Goal: Information Seeking & Learning: Learn about a topic

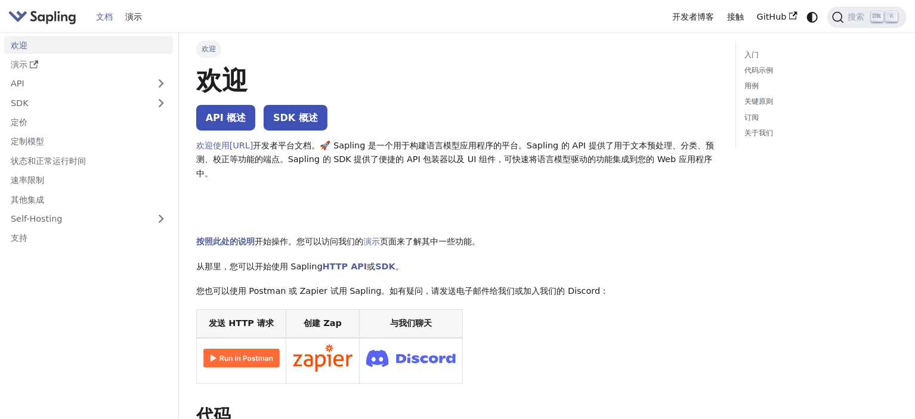
scroll to position [119, 0]
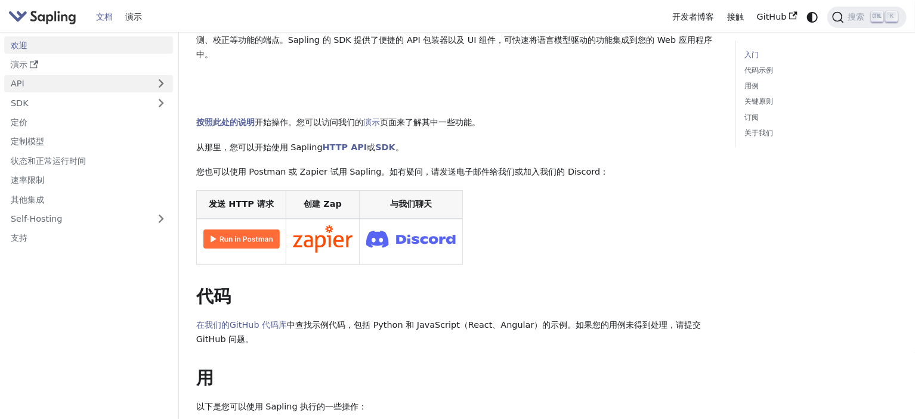
click at [125, 80] on link "API" at bounding box center [76, 83] width 145 height 17
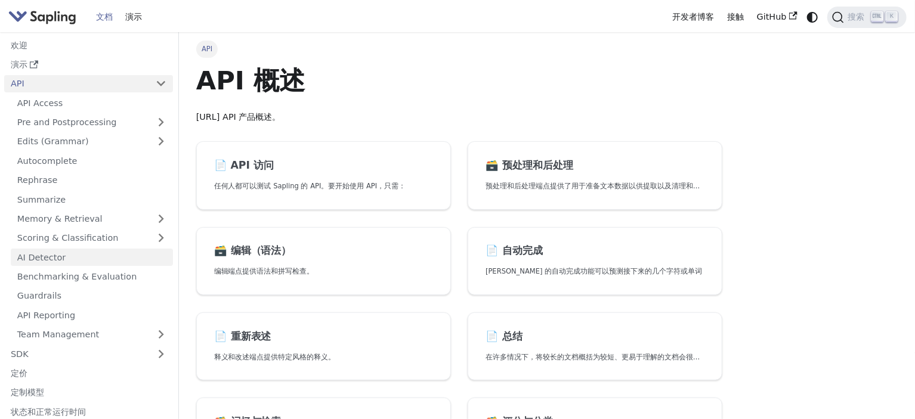
click at [46, 263] on link "AI Detector" at bounding box center [92, 257] width 162 height 17
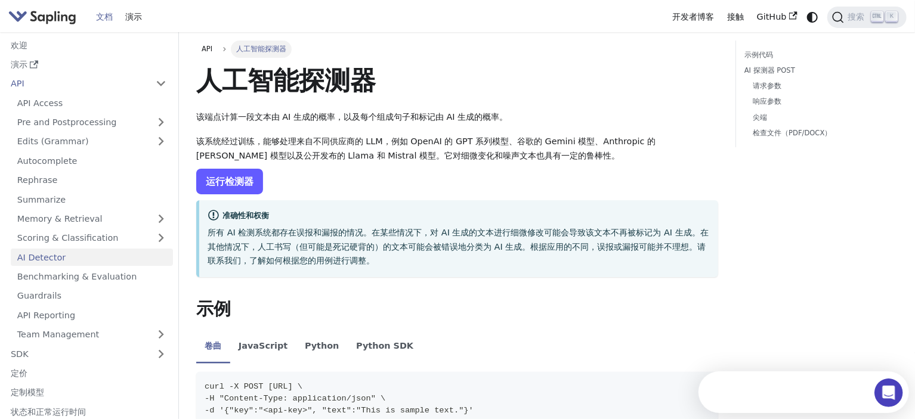
click at [231, 177] on font "运行检测器" at bounding box center [230, 181] width 48 height 11
